Goal: Task Accomplishment & Management: Complete application form

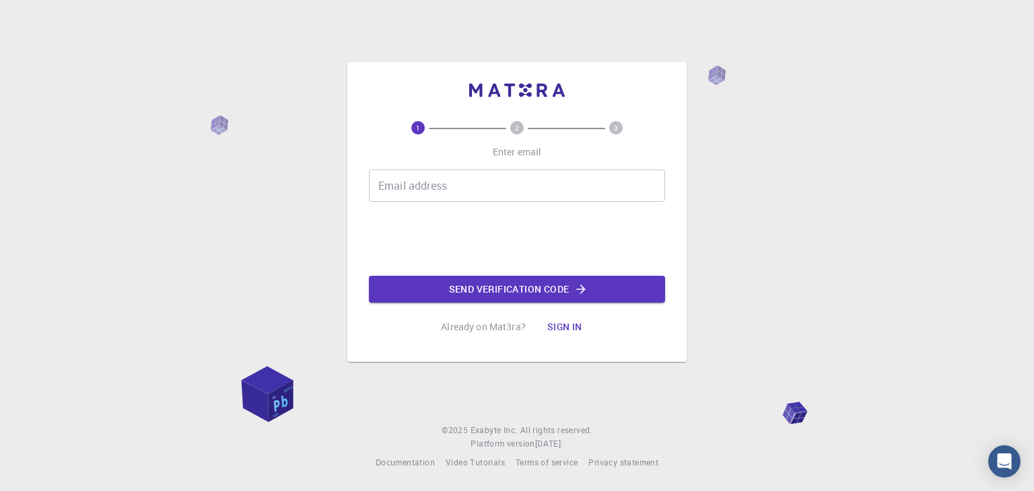
click at [470, 185] on input "Email address" at bounding box center [517, 186] width 296 height 32
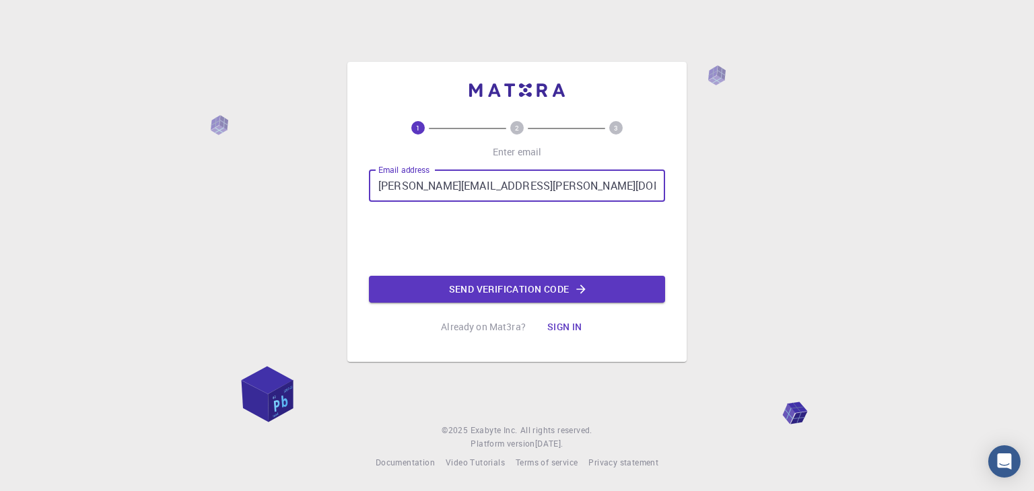
type input "[PERSON_NAME][EMAIL_ADDRESS][PERSON_NAME][DOMAIN_NAME]"
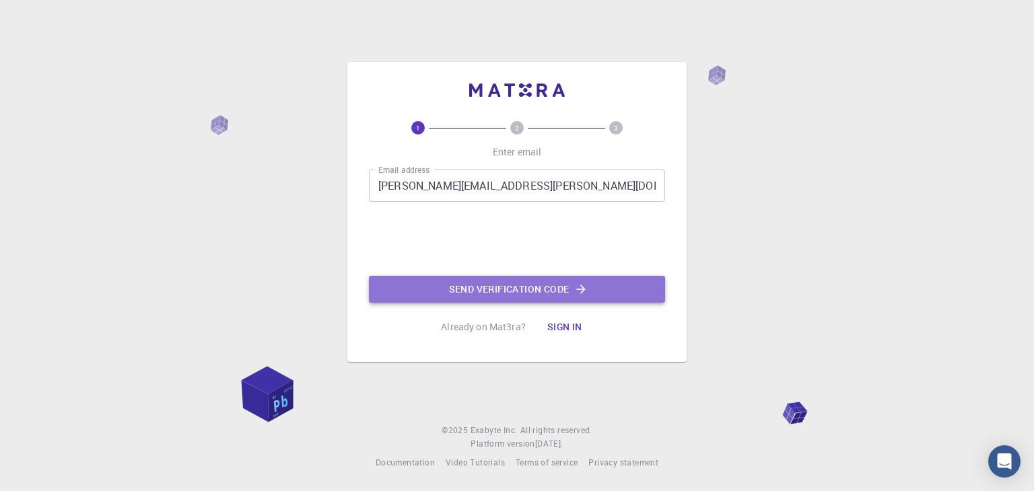
click at [509, 294] on button "Send verification code" at bounding box center [517, 289] width 296 height 27
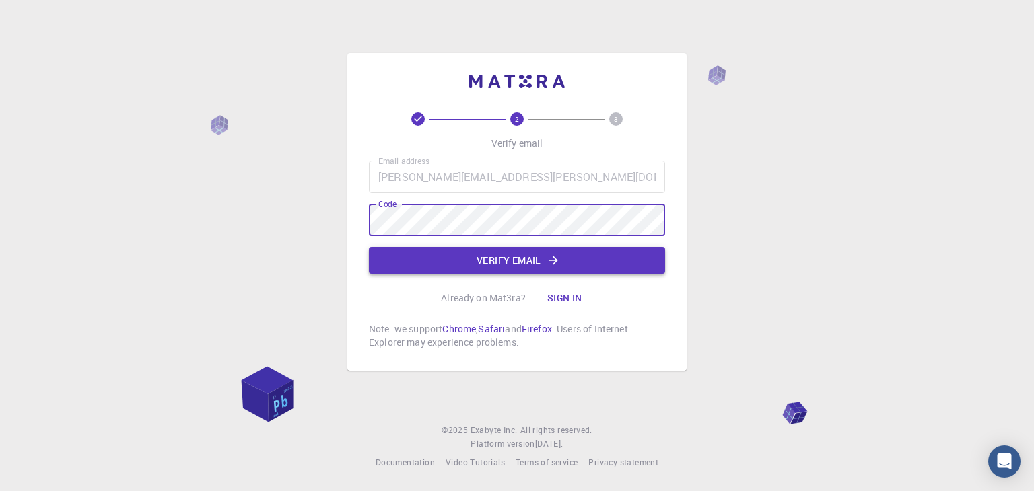
click at [510, 265] on button "Verify email" at bounding box center [517, 260] width 296 height 27
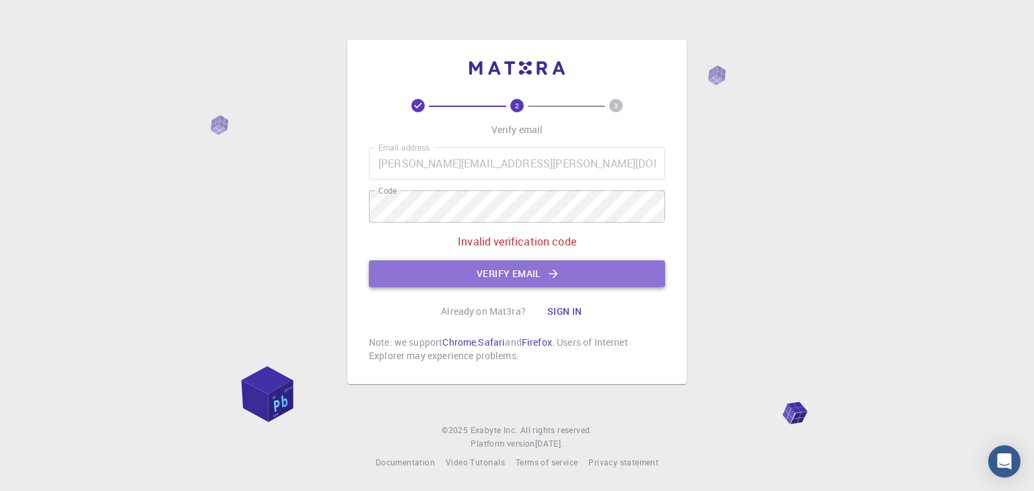
click at [484, 273] on button "Verify email" at bounding box center [517, 273] width 296 height 27
click at [468, 273] on button "Verify email" at bounding box center [517, 273] width 296 height 27
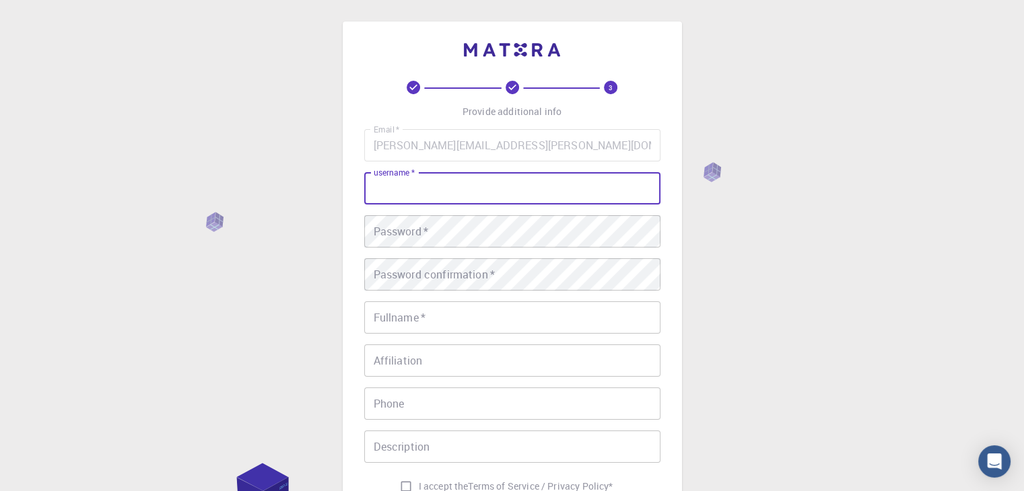
click at [433, 192] on input "username   *" at bounding box center [512, 188] width 296 height 32
type input "[PERSON_NAME]"
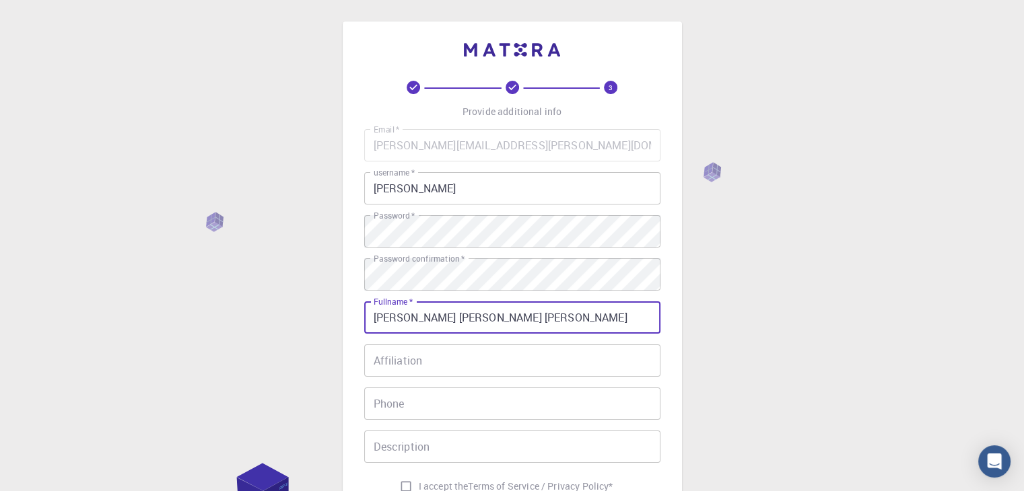
type input "[PERSON_NAME] [PERSON_NAME] [PERSON_NAME]"
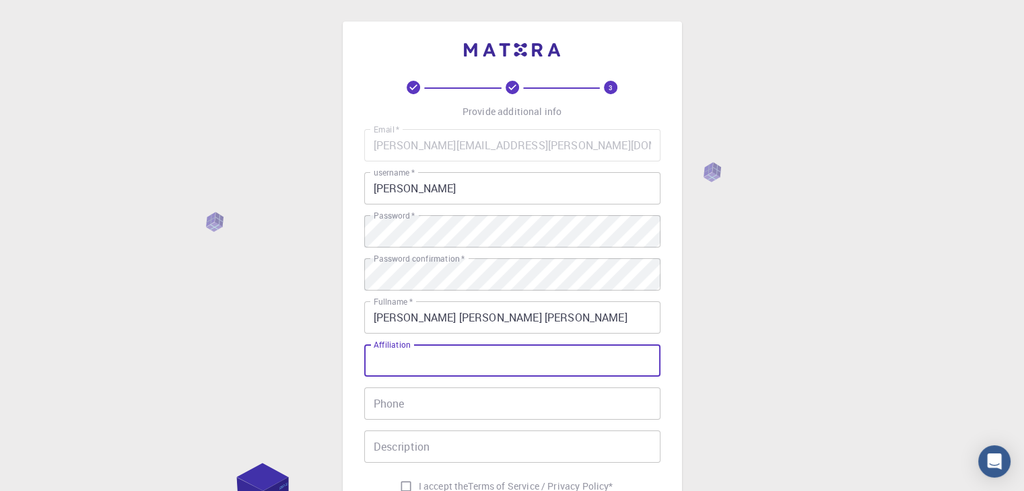
click at [452, 360] on input "Affiliation" at bounding box center [512, 361] width 296 height 32
click at [429, 411] on input "Phone" at bounding box center [512, 404] width 296 height 32
click at [412, 367] on input "IFRN" at bounding box center [512, 361] width 296 height 32
type input "I"
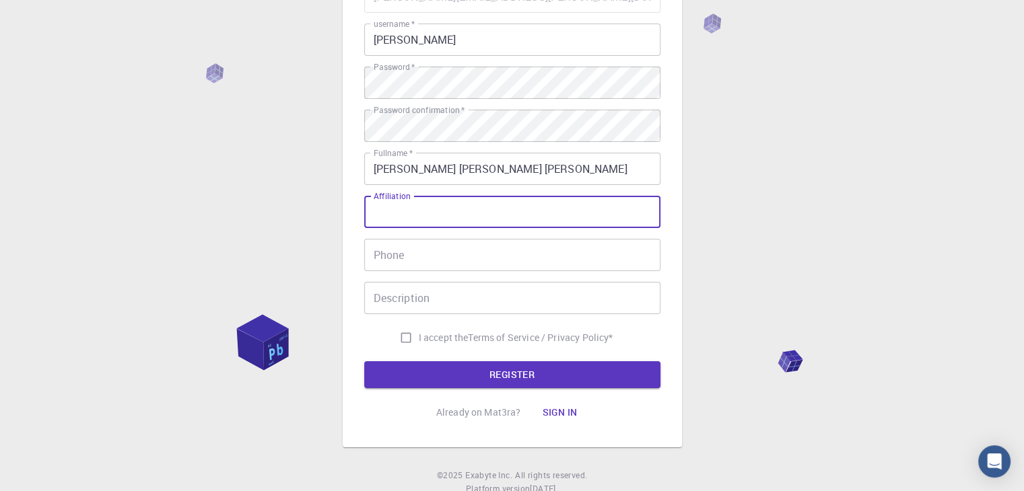
scroll to position [151, 0]
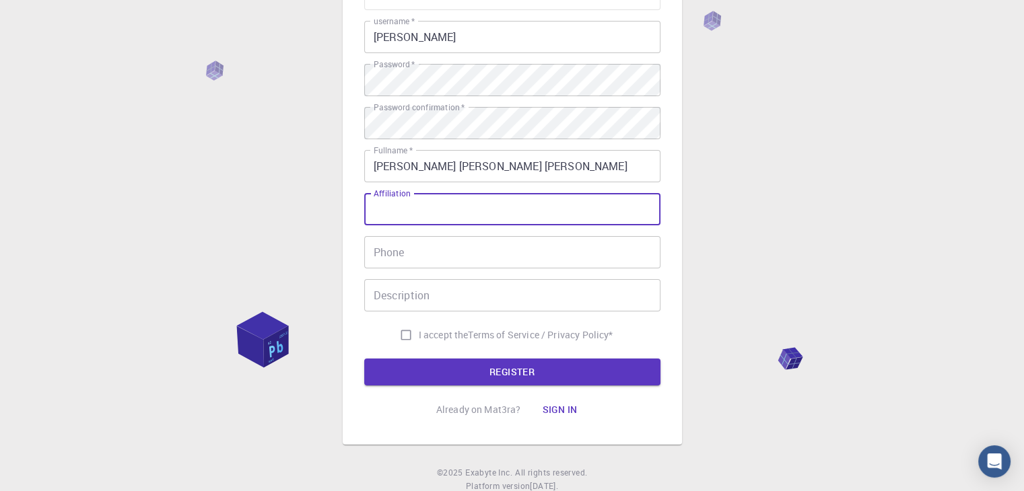
click at [405, 329] on input "I accept the Terms of Service / Privacy Policy *" at bounding box center [406, 335] width 26 height 26
checkbox input "true"
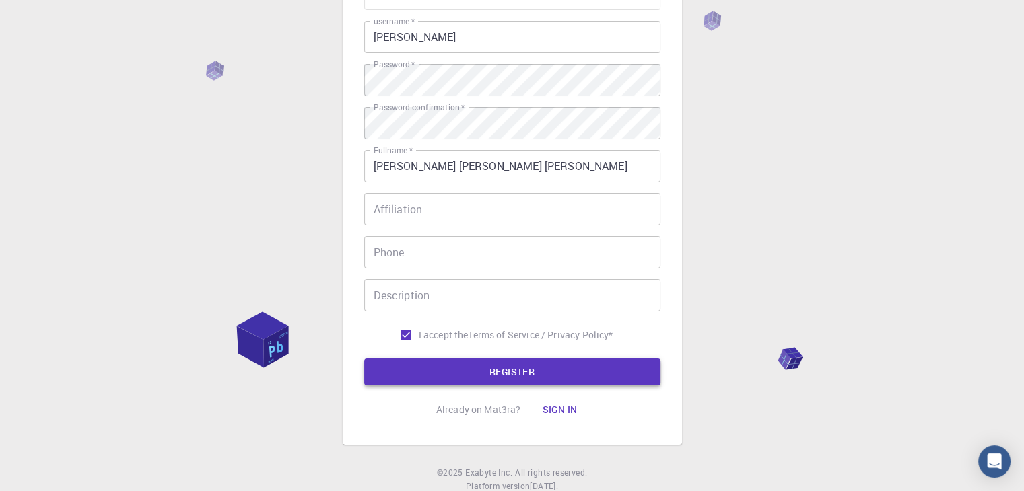
click at [490, 370] on button "REGISTER" at bounding box center [512, 372] width 296 height 27
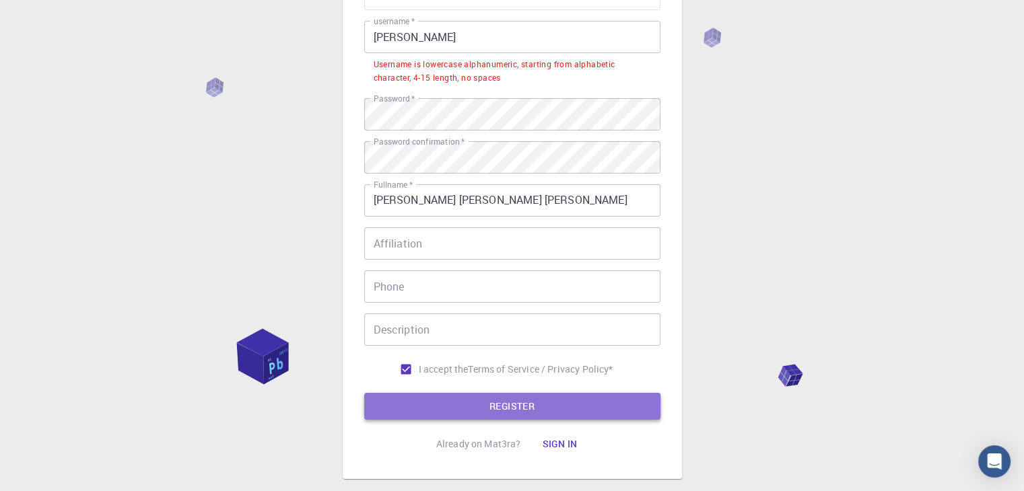
click at [480, 399] on button "REGISTER" at bounding box center [512, 406] width 296 height 27
click at [545, 405] on button "REGISTER" at bounding box center [512, 406] width 296 height 27
click at [477, 407] on button "REGISTER" at bounding box center [512, 406] width 296 height 27
click at [467, 407] on button "REGISTER" at bounding box center [512, 406] width 296 height 27
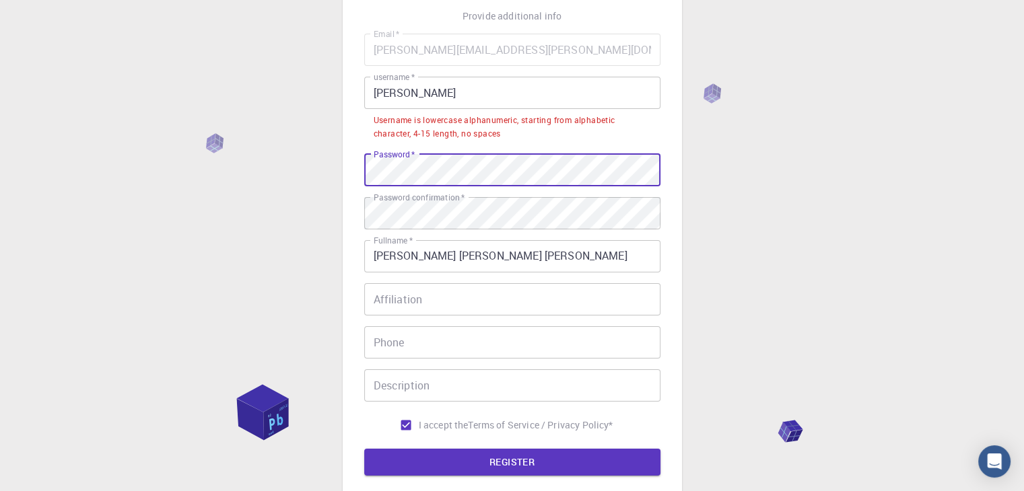
scroll to position [97, 0]
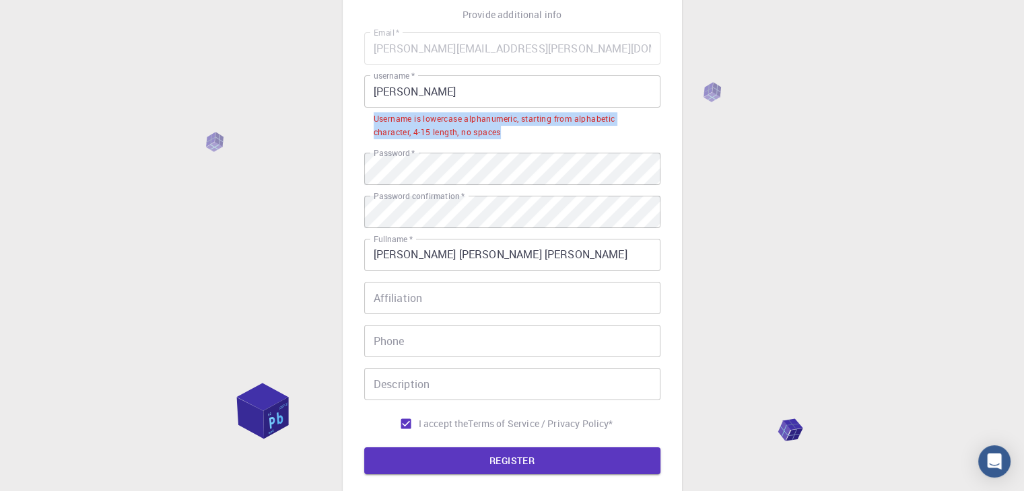
drag, startPoint x: 372, startPoint y: 116, endPoint x: 503, endPoint y: 135, distance: 133.3
click at [503, 135] on li "Username is lowercase alphanumeric, starting from alphabetic character, 4-15 le…" at bounding box center [512, 125] width 296 height 34
copy div "Username is lowercase alphanumeric, starting from alphabetic character, 4-15 le…"
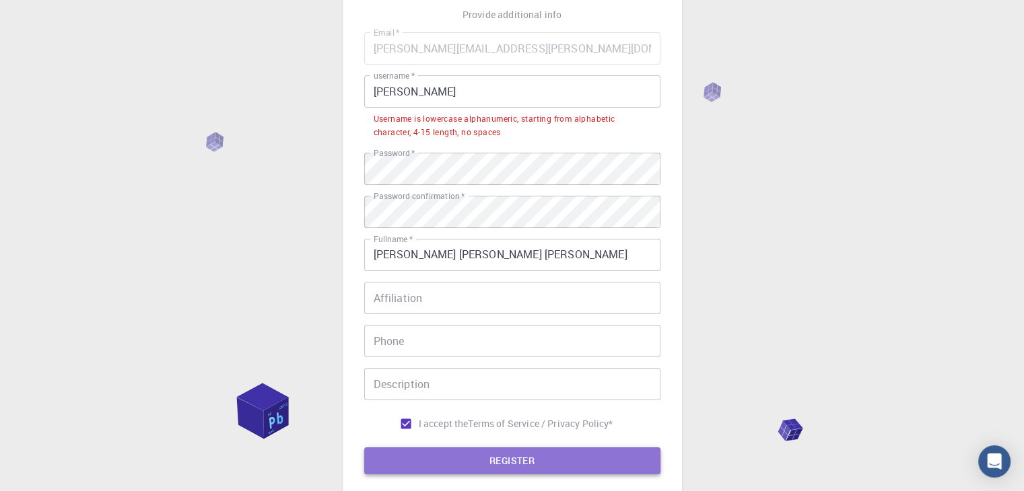
click at [479, 462] on button "REGISTER" at bounding box center [512, 461] width 296 height 27
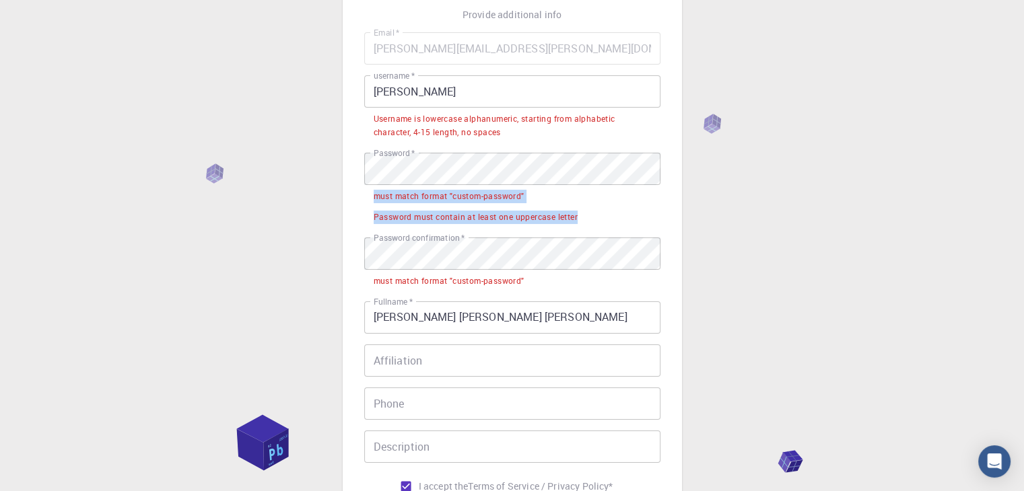
drag, startPoint x: 372, startPoint y: 198, endPoint x: 584, endPoint y: 216, distance: 213.5
click at [584, 216] on ul "must match format "custom-password" Password must contain at least one uppercas…" at bounding box center [512, 206] width 296 height 42
copy ul "must match format "custom-password" Password must contain at least one uppercas…"
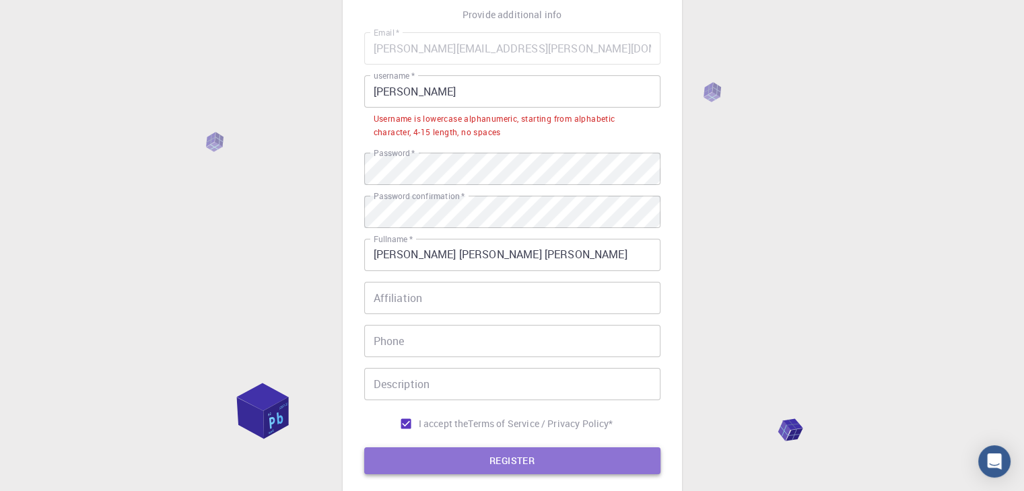
click at [493, 464] on button "REGISTER" at bounding box center [512, 461] width 296 height 27
click at [494, 461] on button "REGISTER" at bounding box center [512, 461] width 296 height 27
